Goal: Communication & Community: Ask a question

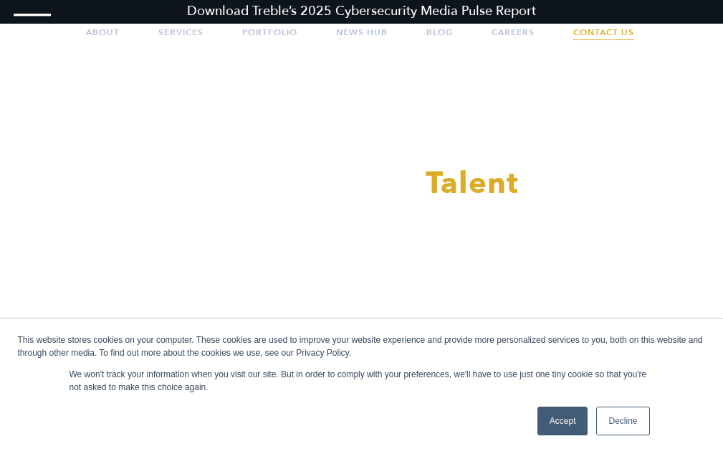
click at [605, 34] on link "Contact Us" at bounding box center [604, 32] width 61 height 36
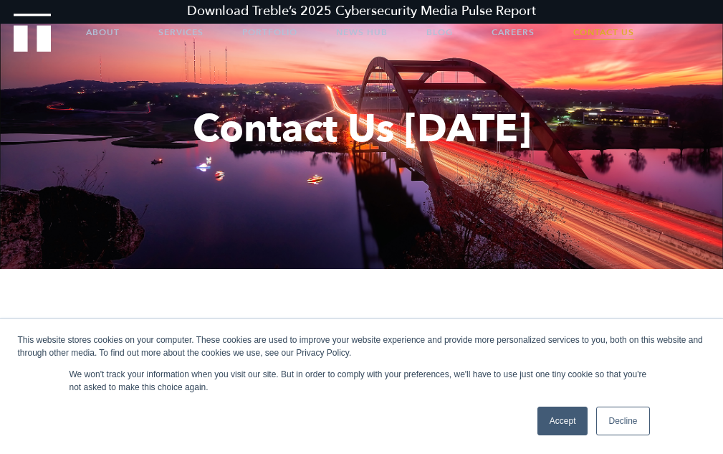
scroll to position [72, 0]
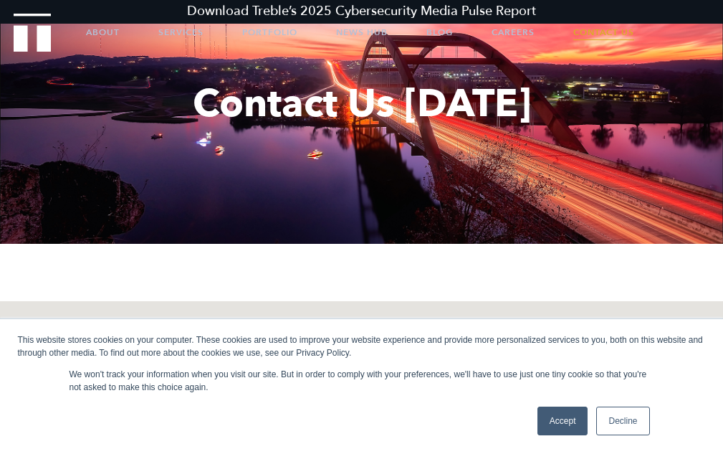
click at [612, 417] on link "Decline" at bounding box center [623, 421] width 53 height 29
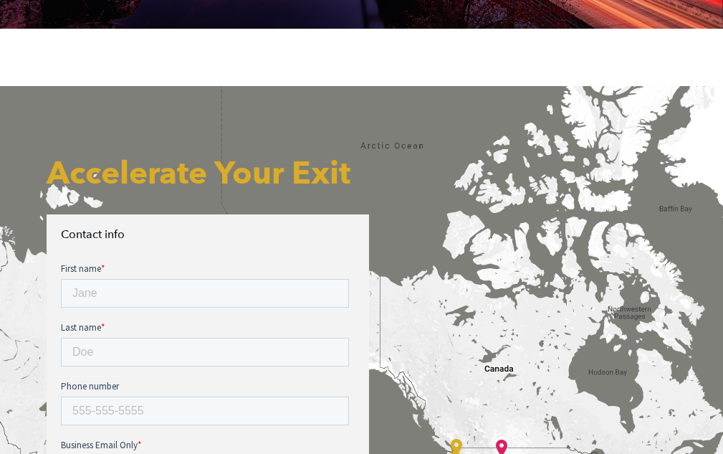
scroll to position [430, 0]
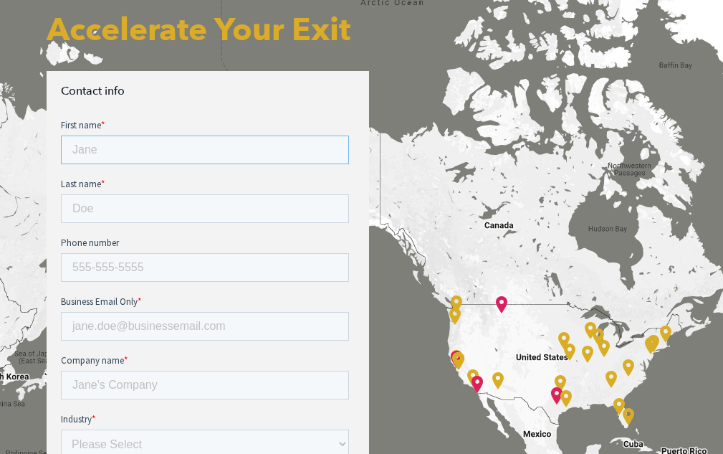
click at [135, 146] on input "First name *" at bounding box center [205, 150] width 288 height 29
type input "[PERSON_NAME]"
type input "3323731110"
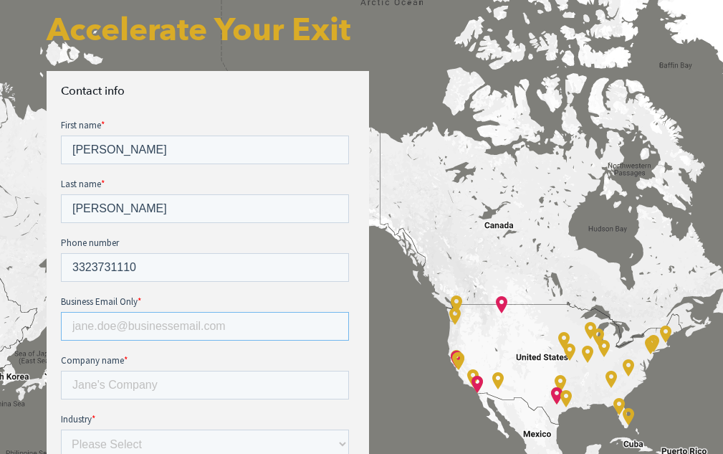
type input "[PERSON_NAME][EMAIL_ADDRESS][DOMAIN_NAME]"
type input "VAs4Hire"
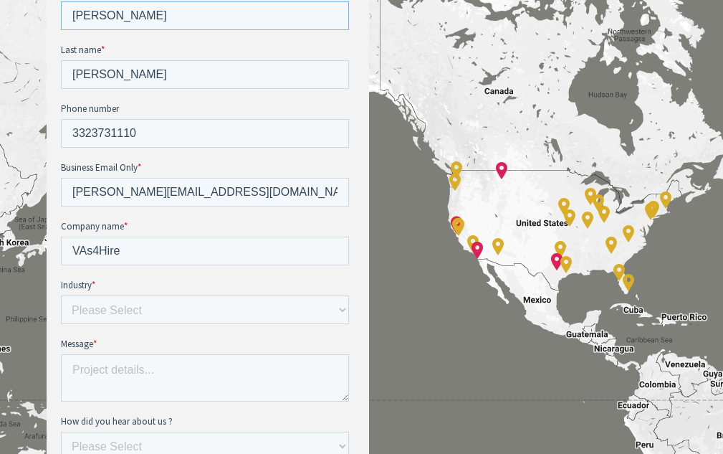
scroll to position [574, 0]
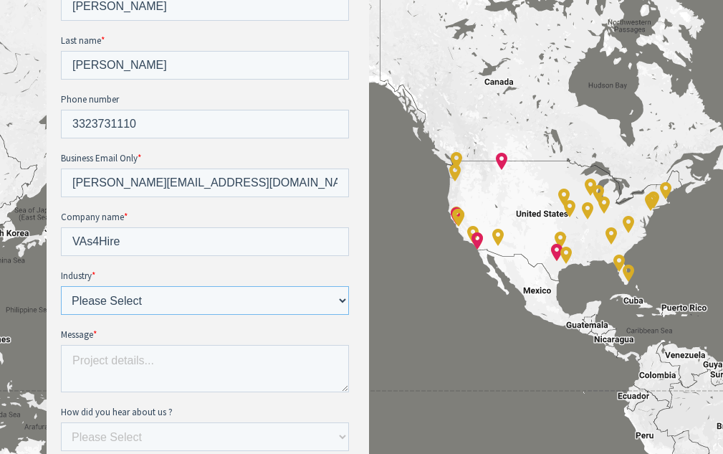
click at [144, 286] on select "Please Select E-commerce AI API Big Data Bio Tech (including Life Sciences) Blo…" at bounding box center [205, 300] width 288 height 29
select select "Other"
click at [61, 286] on select "Please Select E-commerce AI API Big Data Bio Tech (including Life Sciences) Blo…" at bounding box center [205, 300] width 288 height 29
click at [143, 345] on textarea "Message *" at bounding box center [205, 368] width 288 height 47
paste textarea "Hey there, My name is [PERSON_NAME] with VAs 4 Hire. We provide Elite Virtual A…"
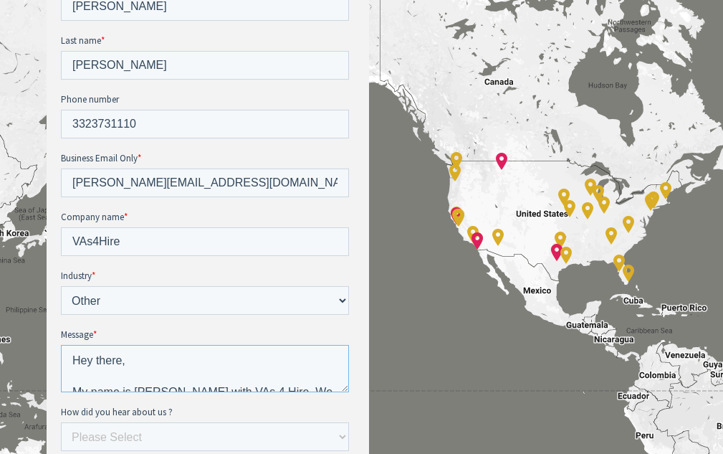
scroll to position [164, 0]
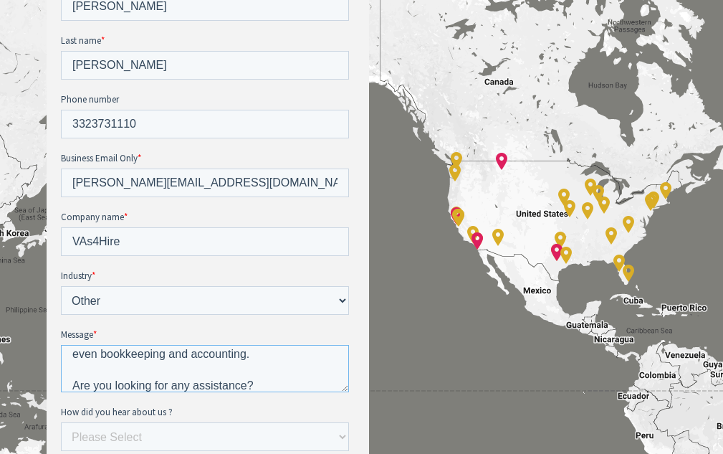
type textarea "Hey there, My name is Amanda with VAs 4 Hire. We provide Elite Virtual Assistan…"
click at [204, 422] on select "Please Select Ad online Social media Video Another website Word of mouth Job li…" at bounding box center [205, 436] width 288 height 29
select select "Search online"
click at [61, 422] on select "Please Select Ad online Social media Video Another website Word of mouth Job li…" at bounding box center [205, 436] width 288 height 29
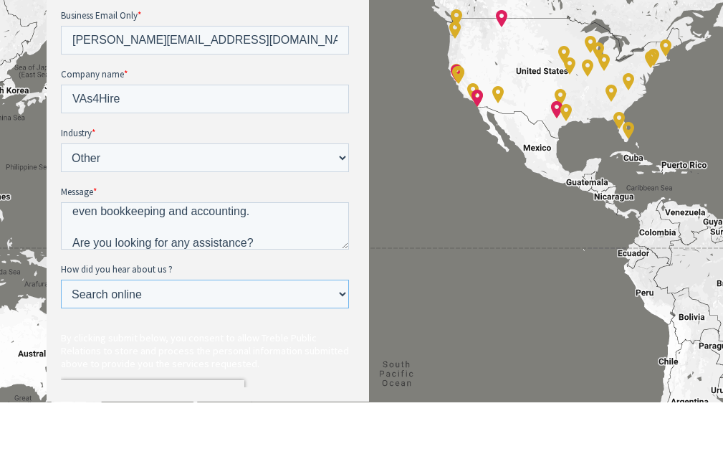
scroll to position [717, 0]
click at [113, 447] on input "Submit" at bounding box center [99, 463] width 77 height 32
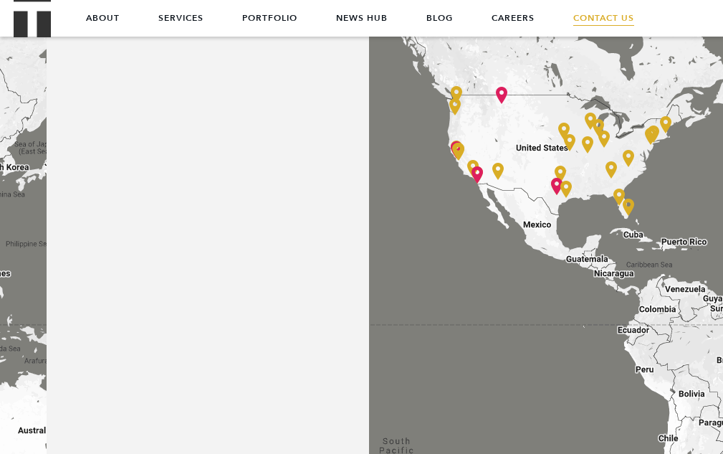
scroll to position [430, 0]
